Goal: Information Seeking & Learning: Learn about a topic

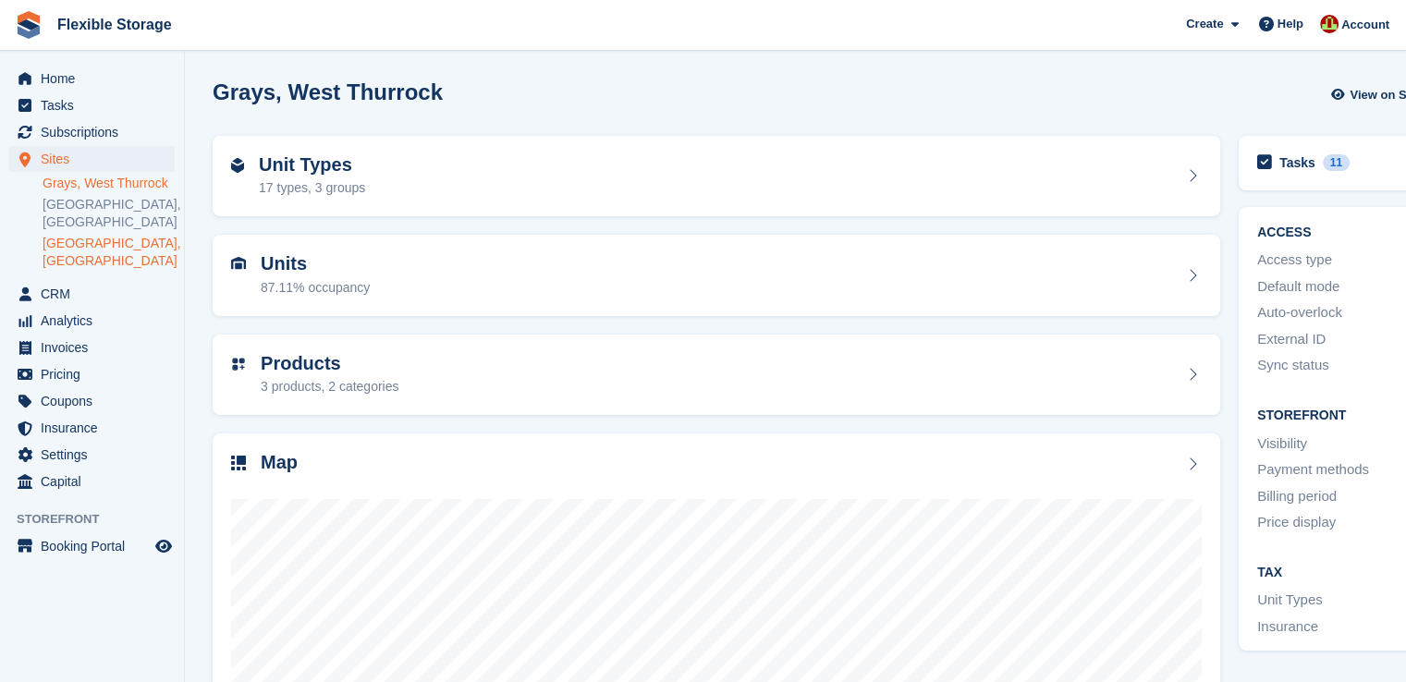
click at [72, 235] on link "[GEOGRAPHIC_DATA], [GEOGRAPHIC_DATA]" at bounding box center [109, 252] width 132 height 35
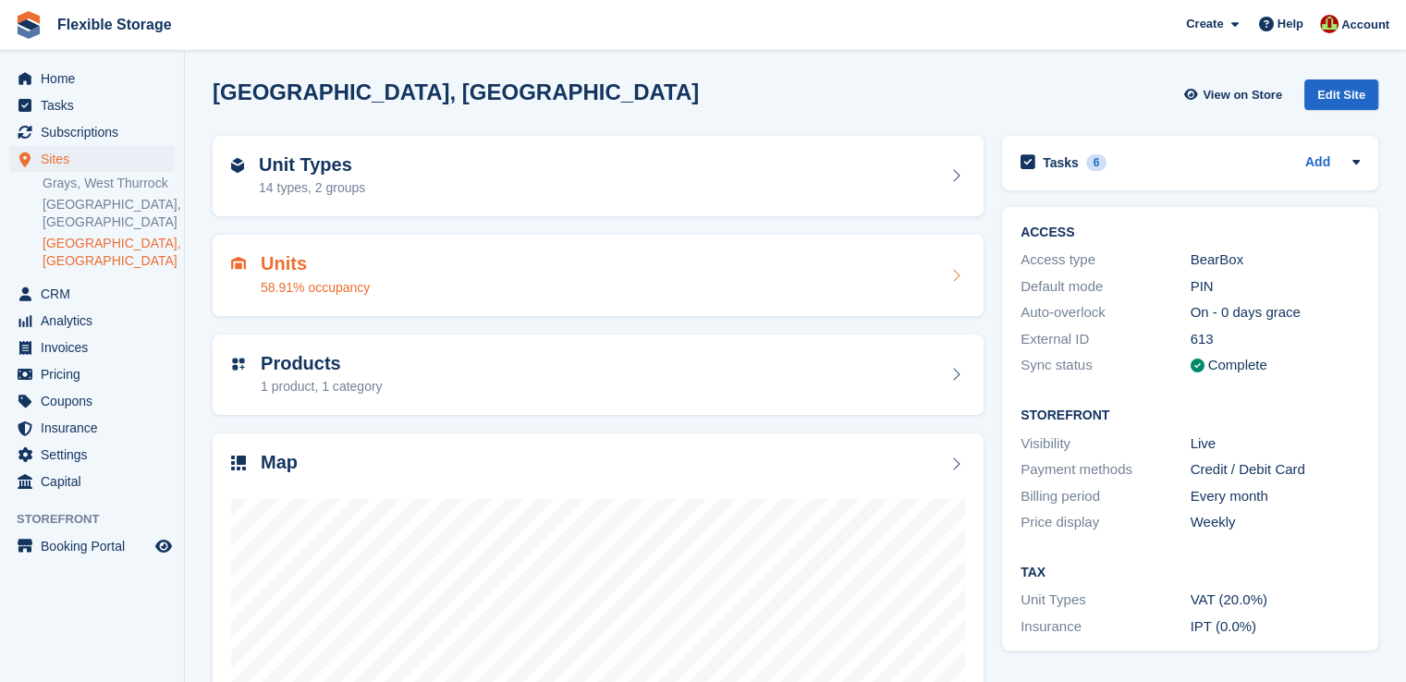
scroll to position [92, 0]
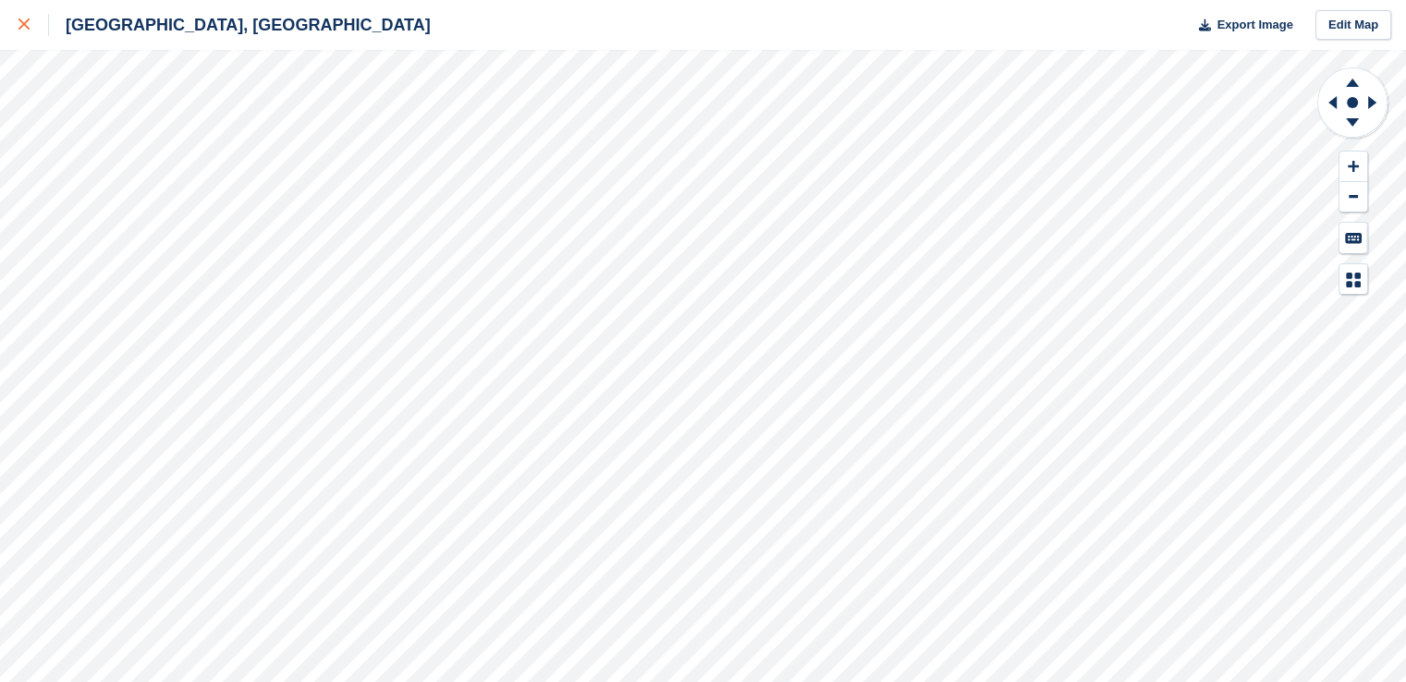
click at [27, 22] on icon at bounding box center [23, 23] width 11 height 11
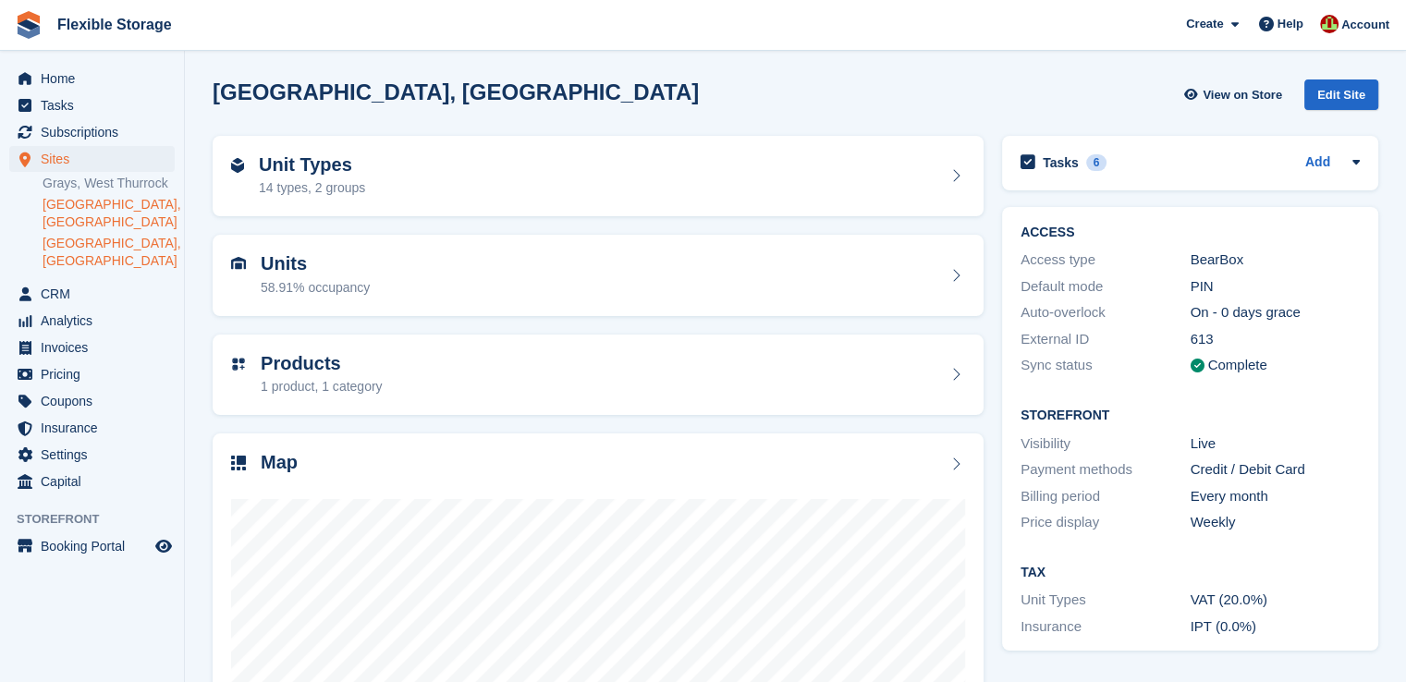
click at [105, 201] on link "[GEOGRAPHIC_DATA], [GEOGRAPHIC_DATA]" at bounding box center [109, 213] width 132 height 35
click at [482, 180] on div "Unit Types 14 types, 2 groups" at bounding box center [598, 176] width 734 height 44
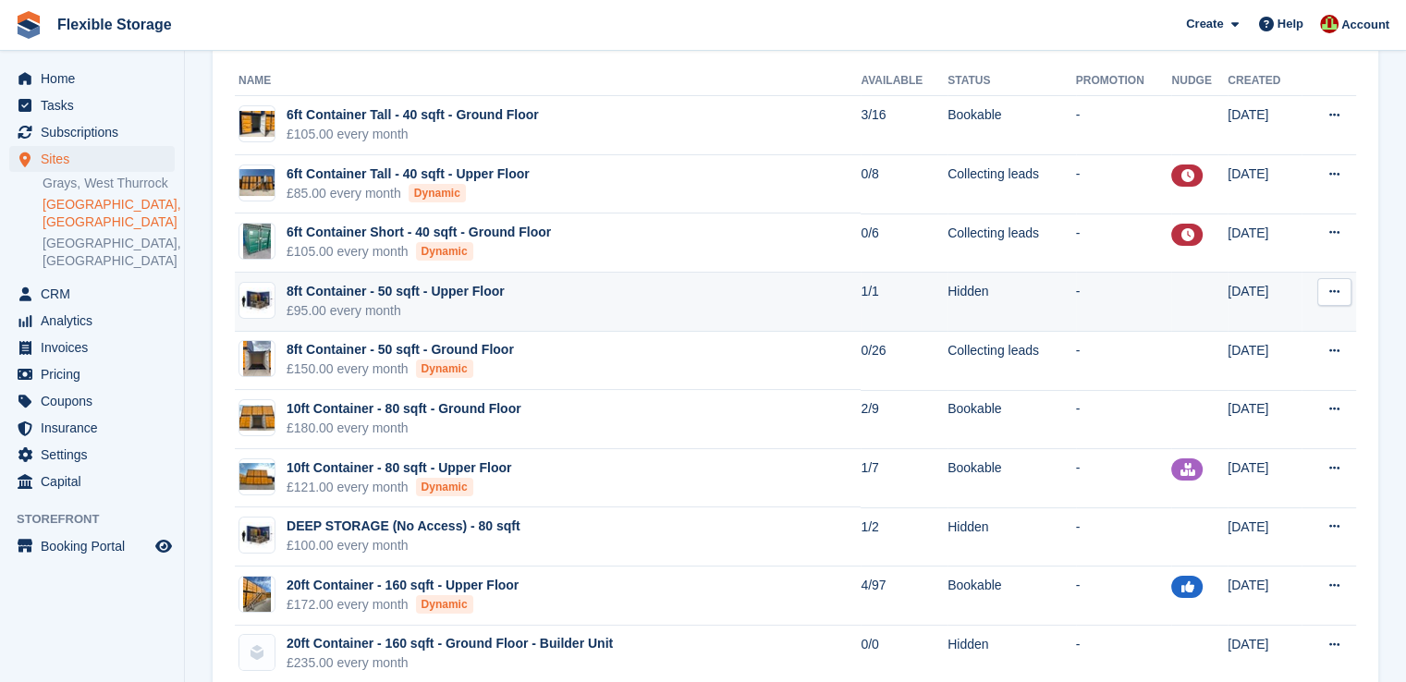
scroll to position [277, 0]
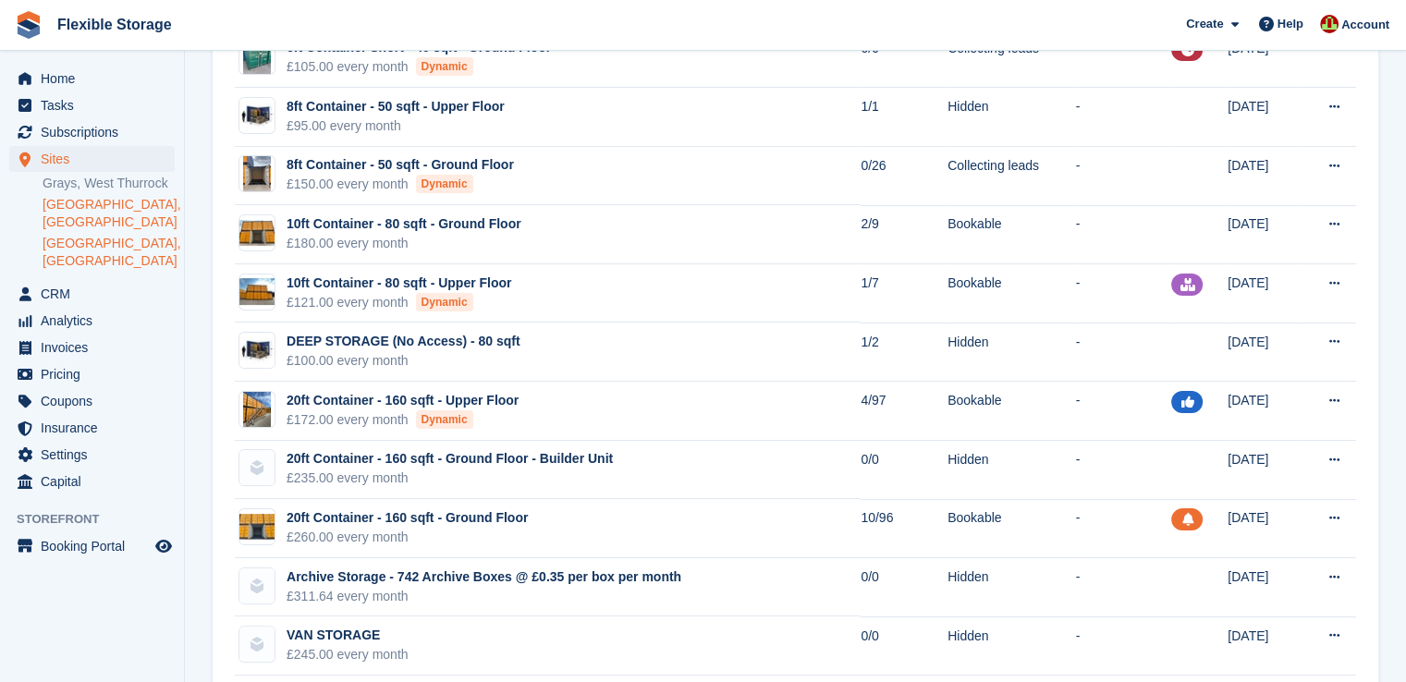
click at [85, 235] on link "[GEOGRAPHIC_DATA], [GEOGRAPHIC_DATA]" at bounding box center [109, 252] width 132 height 35
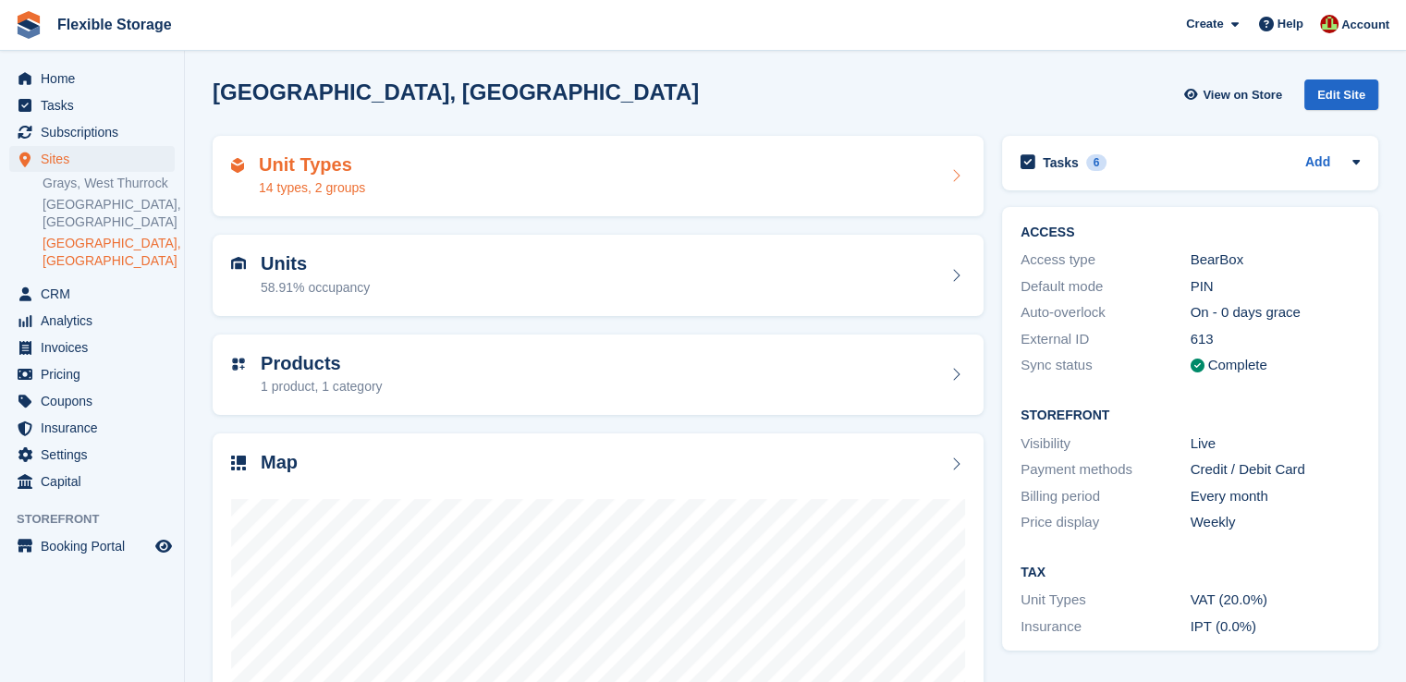
click at [478, 177] on div "Unit Types 14 types, 2 groups" at bounding box center [598, 176] width 734 height 44
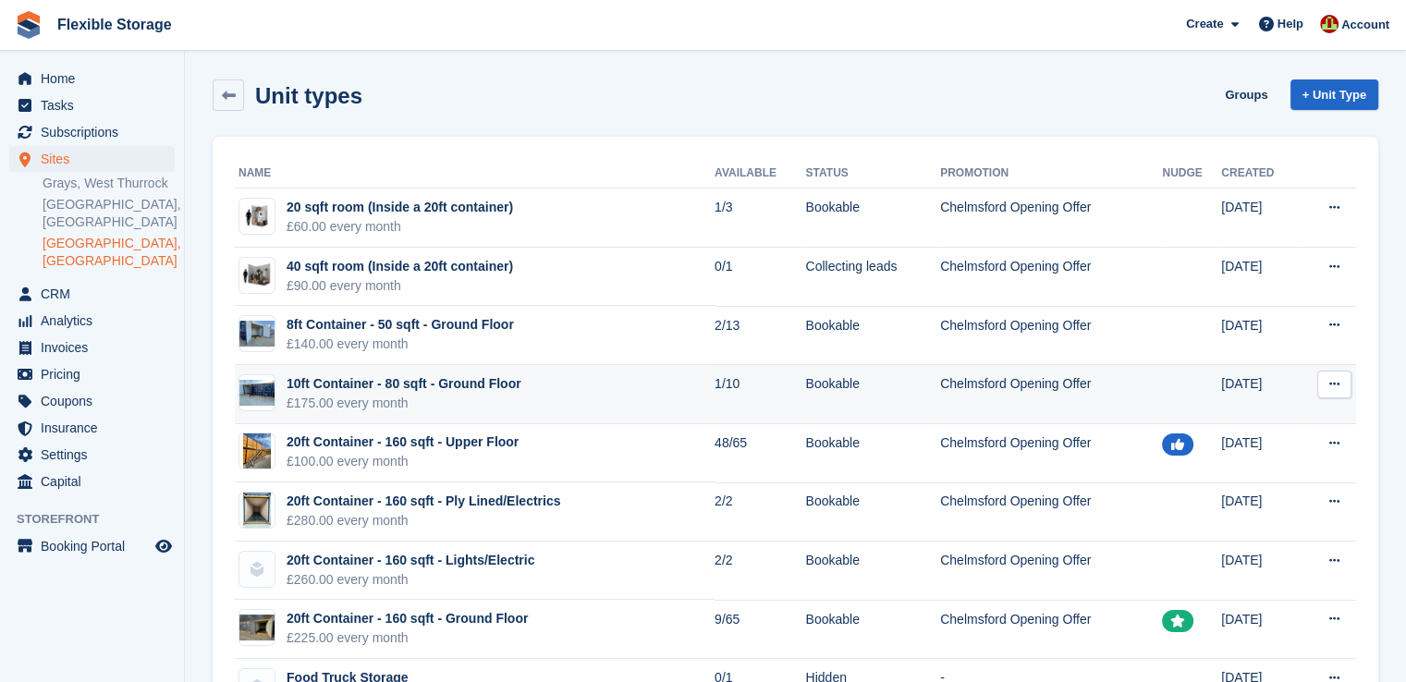
scroll to position [92, 0]
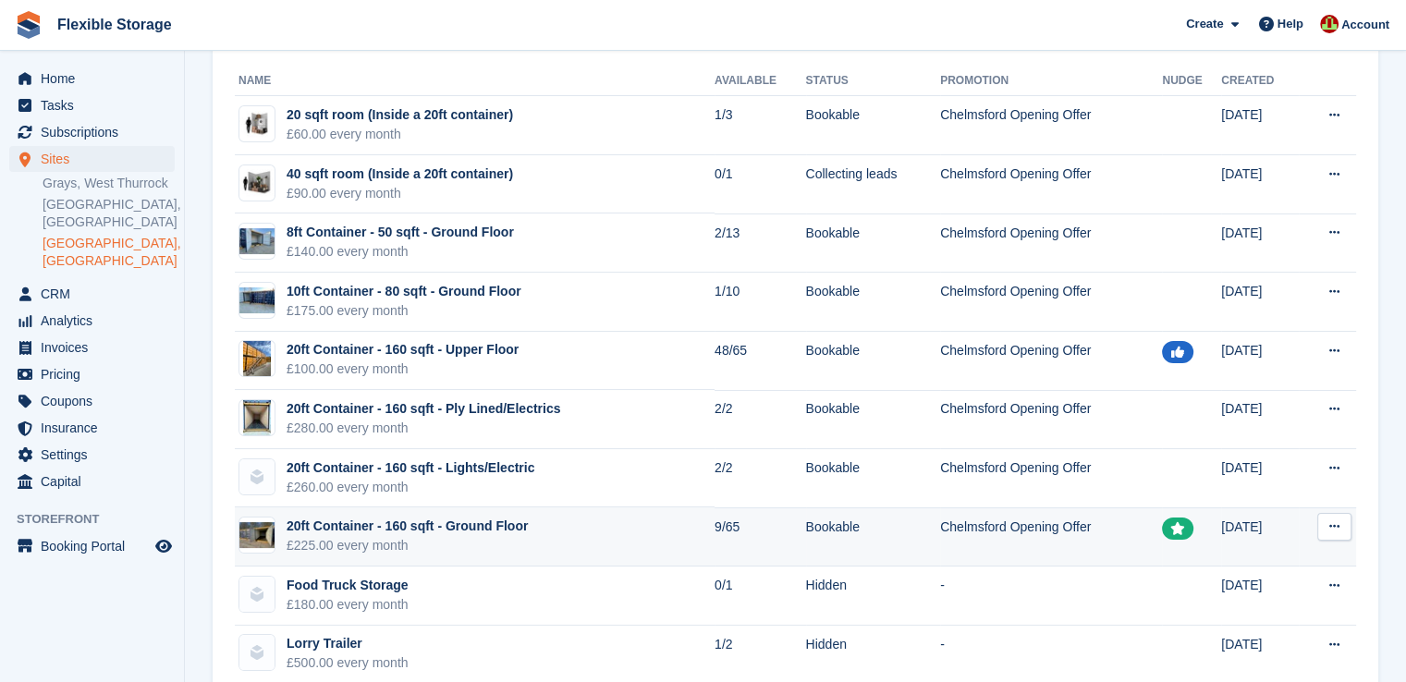
click at [715, 534] on td "9/65" at bounding box center [761, 537] width 92 height 59
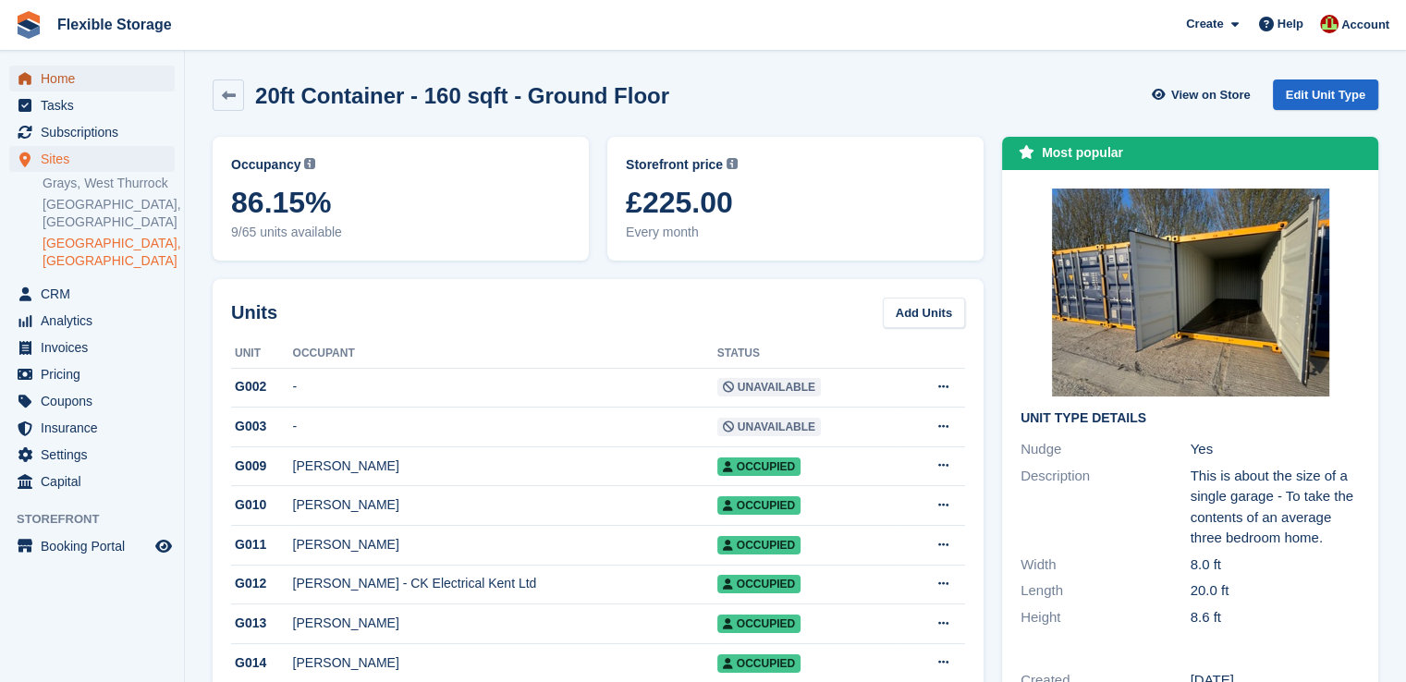
click at [69, 82] on span "Home" at bounding box center [96, 79] width 111 height 26
